Goal: Transaction & Acquisition: Obtain resource

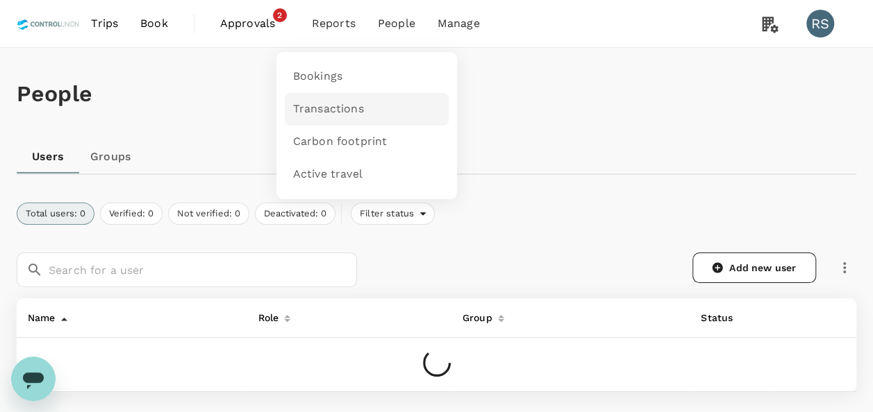
click at [346, 110] on span "Transactions" at bounding box center [328, 109] width 71 height 16
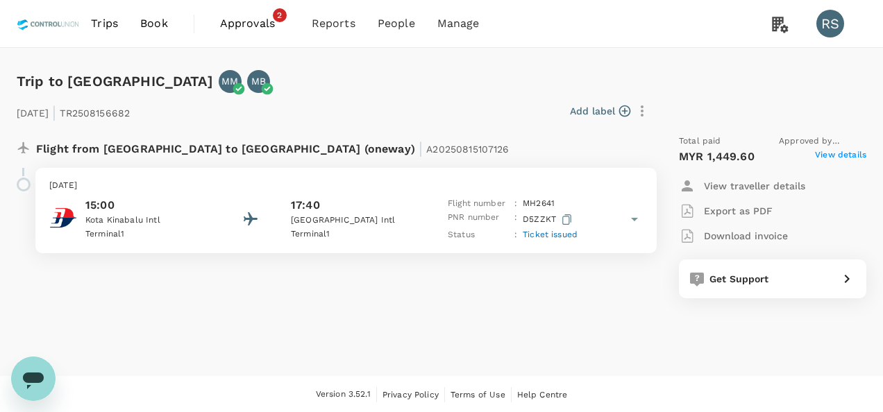
click at [744, 240] on p "Download invoice" at bounding box center [746, 236] width 84 height 14
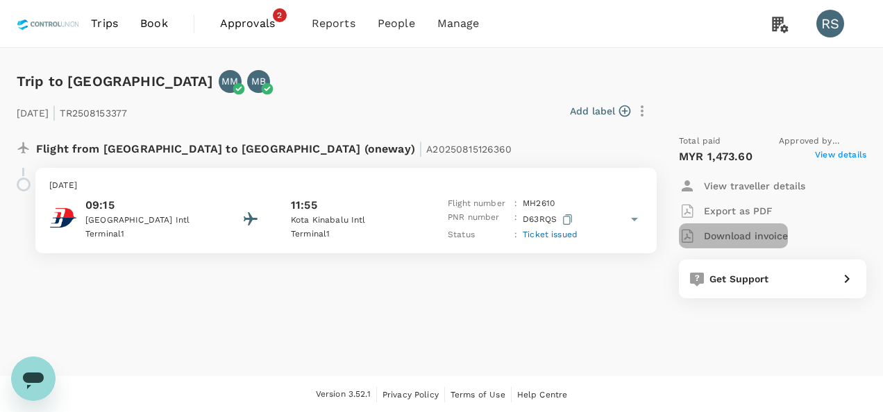
click at [730, 235] on p "Download invoice" at bounding box center [746, 236] width 84 height 14
